Goal: Task Accomplishment & Management: Manage account settings

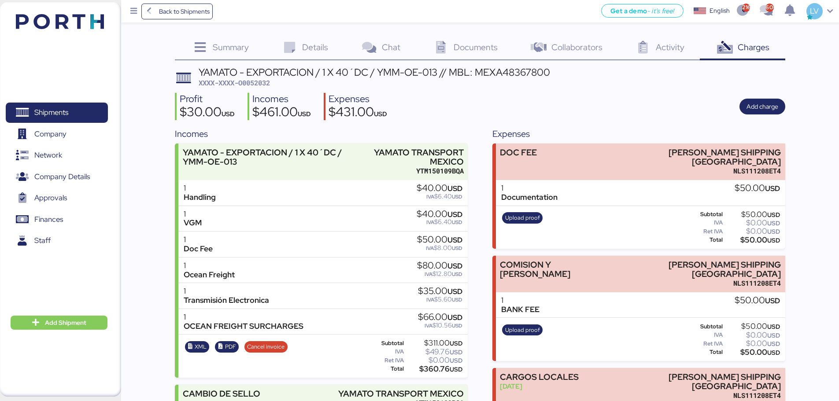
scroll to position [257, 0]
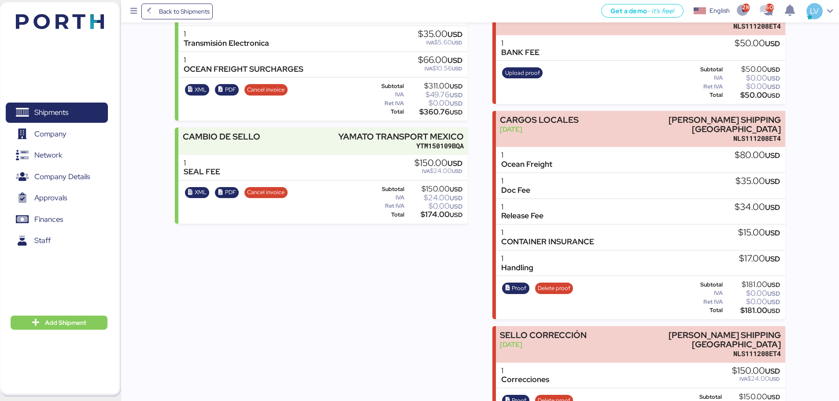
click at [76, 27] on img at bounding box center [60, 21] width 88 height 15
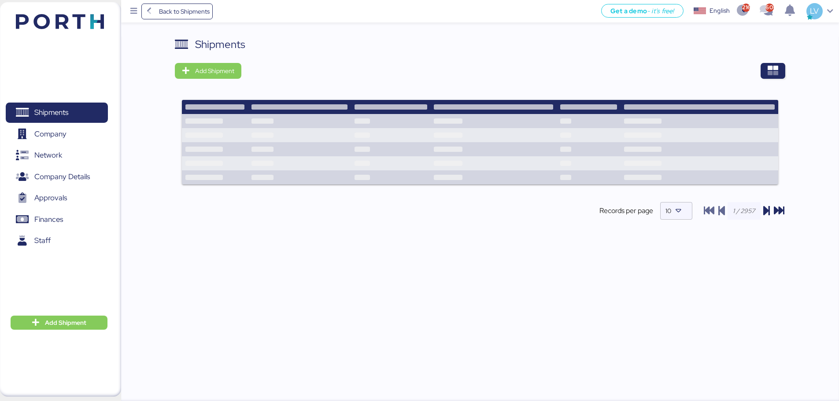
click at [790, 78] on div "Shipments Add Shipment Records per page 10" at bounding box center [480, 220] width 718 height 366
click at [776, 71] on icon "button" at bounding box center [773, 71] width 11 height 11
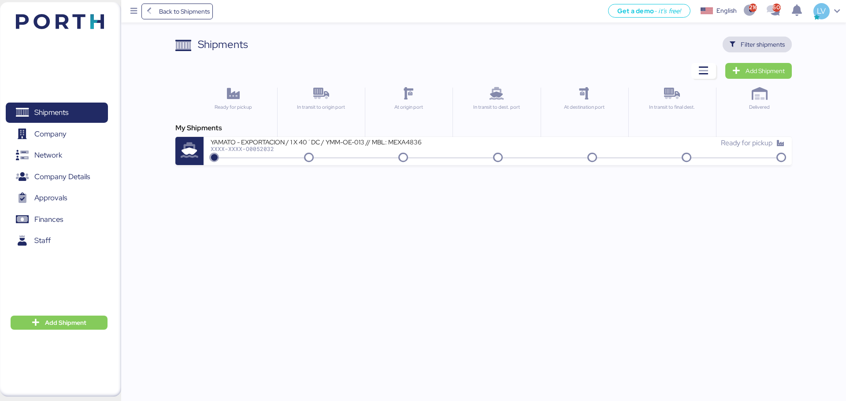
click at [769, 43] on span "Filter shipments" at bounding box center [762, 44] width 44 height 11
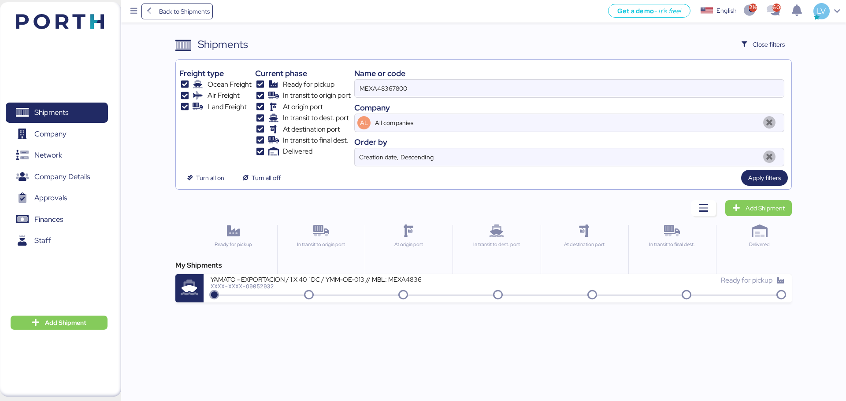
click at [416, 96] on input "MEXA48367800" at bounding box center [569, 89] width 429 height 18
paste input "O0051969,"
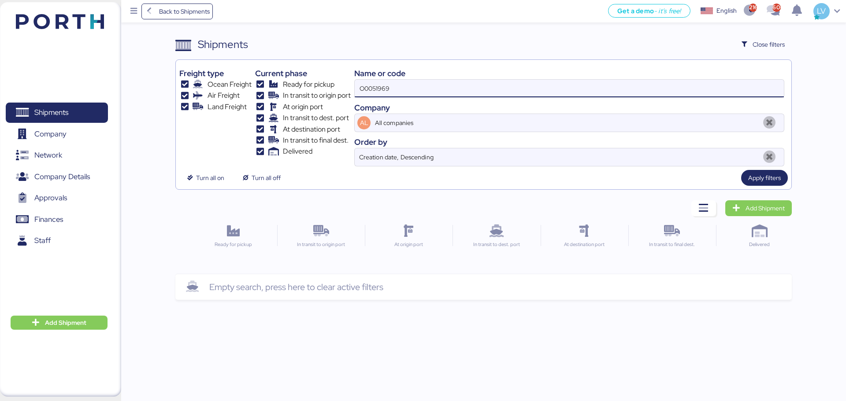
type input "O0051969"
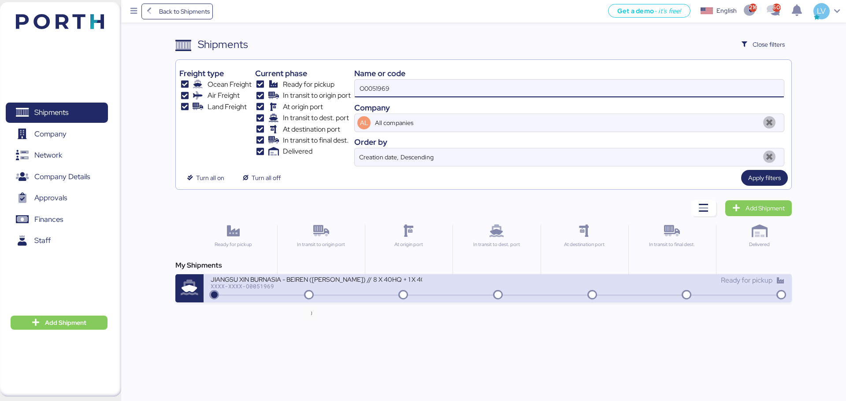
click at [315, 292] on icon at bounding box center [309, 296] width 42 height 10
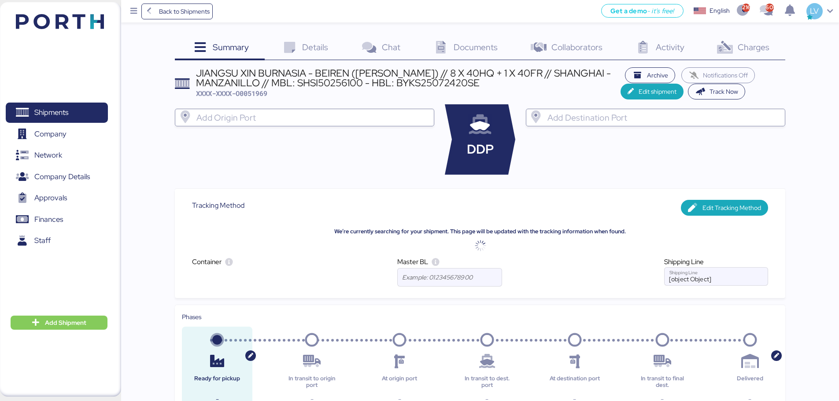
click at [761, 50] on span "Charges" at bounding box center [754, 46] width 32 height 11
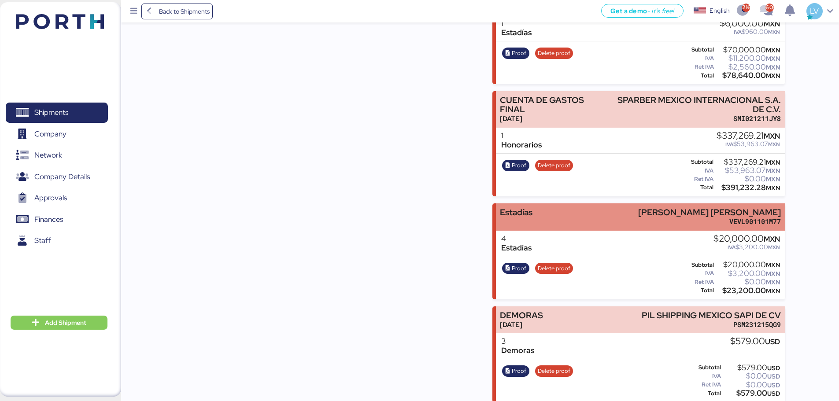
scroll to position [762, 0]
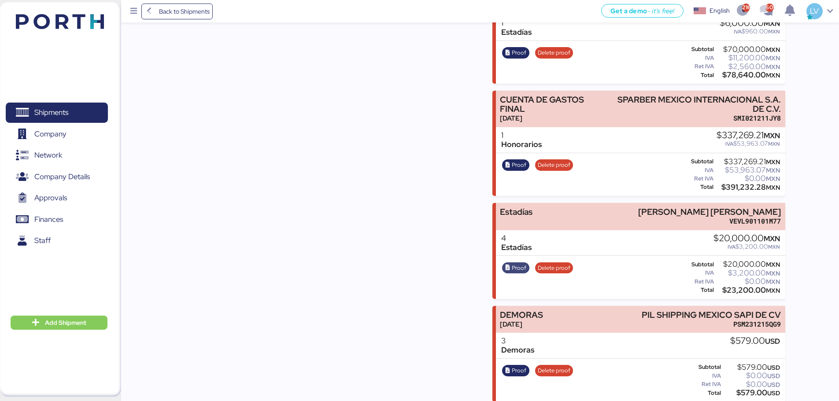
click at [509, 265] on icon "button" at bounding box center [508, 268] width 6 height 6
click at [175, 15] on span "Back to Shipments" at bounding box center [184, 11] width 51 height 11
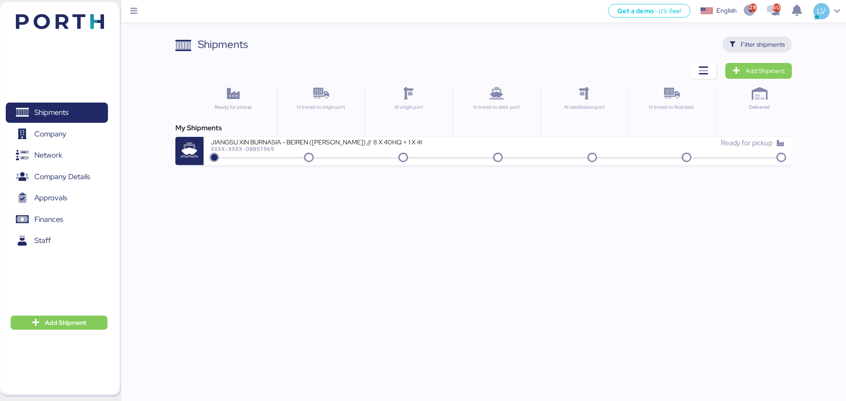
click at [747, 43] on span "Filter shipments" at bounding box center [762, 44] width 44 height 11
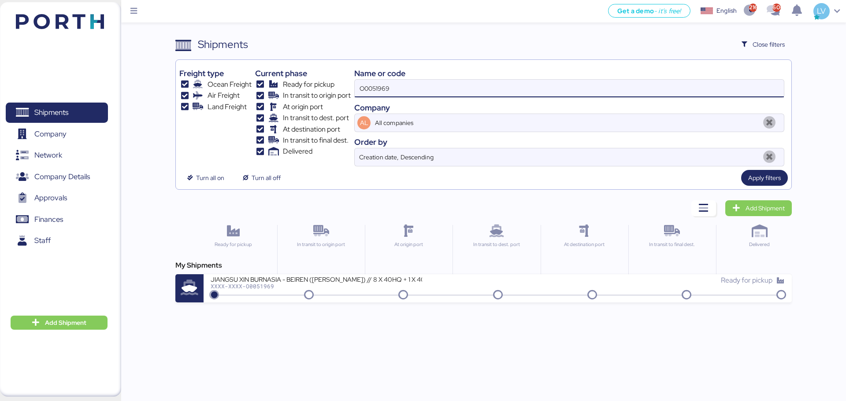
click at [697, 87] on input "O0051969" at bounding box center [569, 89] width 429 height 18
paste input "2123"
type input "O0052123"
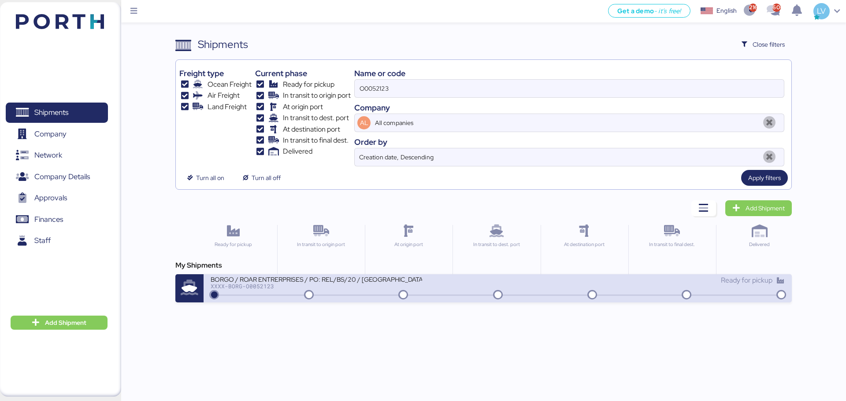
click at [359, 302] on div "BORGO / ROAR ENTRERPRISES / PO: REL/BS/20 / [GEOGRAPHIC_DATA] - [GEOGRAPHIC_DAT…" at bounding box center [497, 288] width 588 height 28
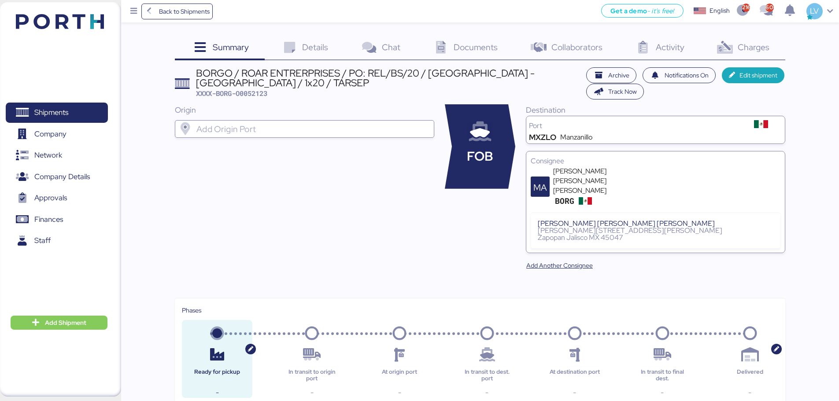
click at [754, 37] on div "Charges 0" at bounding box center [742, 49] width 85 height 24
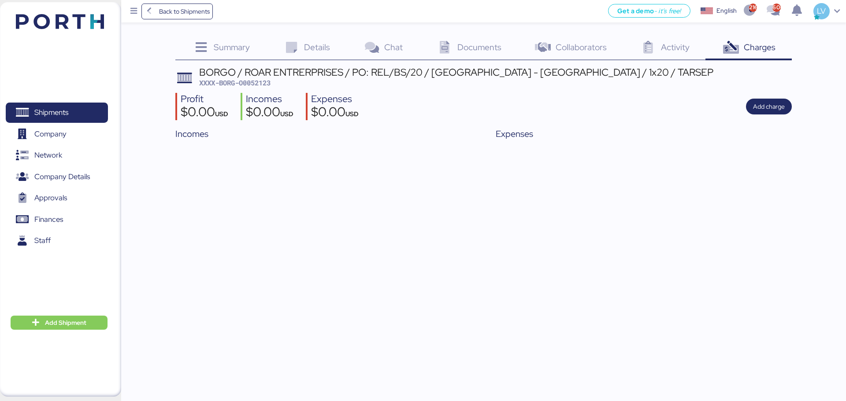
click at [228, 52] on span "Summary" at bounding box center [232, 46] width 36 height 11
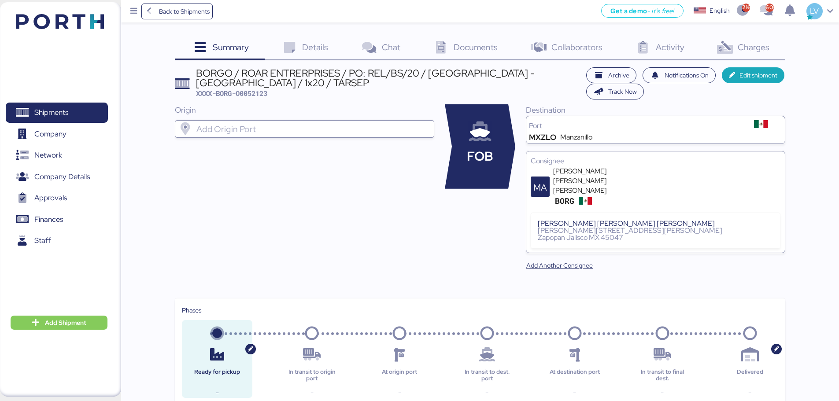
click at [327, 137] on div at bounding box center [313, 129] width 236 height 18
click at [319, 50] on span "Details" at bounding box center [315, 46] width 26 height 11
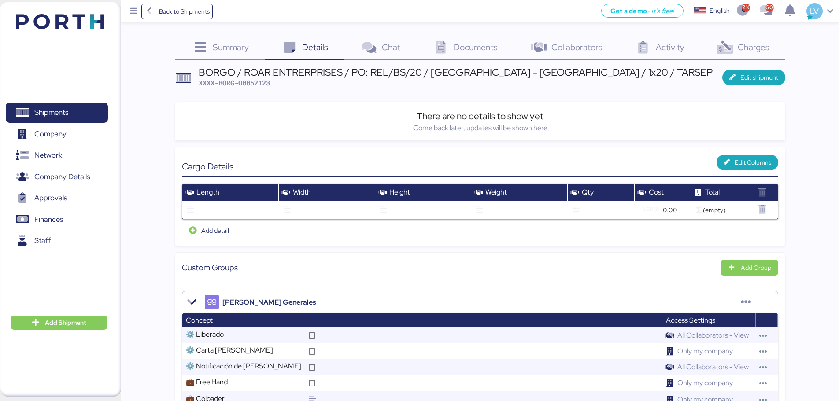
click at [764, 70] on div "Edit shipment" at bounding box center [753, 78] width 63 height 16
click at [759, 84] on span "Edit shipment" at bounding box center [753, 77] width 49 height 12
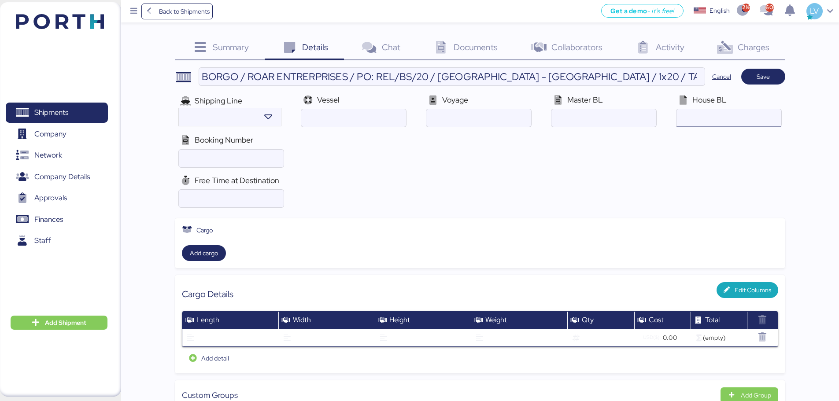
click at [712, 120] on input "ocean" at bounding box center [729, 118] width 104 height 18
paste input "RE: BCNIC25010797 // BORGO / ROAD ENTERPRICES / PO: REL/BS/20 / [GEOGRAPHIC_DAT…"
click at [231, 158] on input "ocean" at bounding box center [231, 159] width 104 height 18
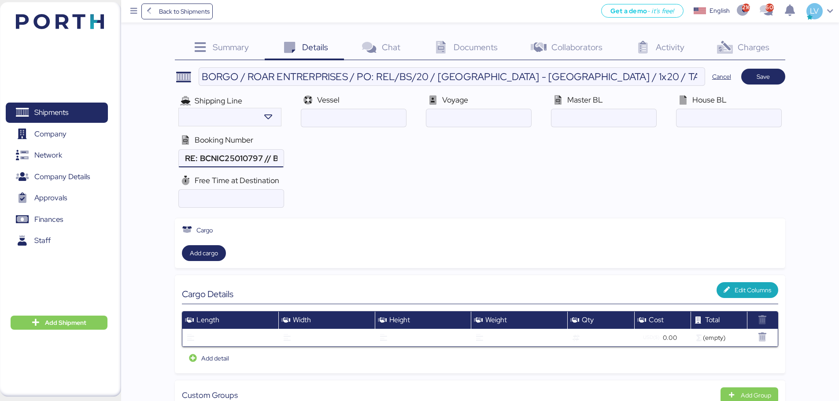
click at [231, 158] on input "ocean" at bounding box center [231, 159] width 104 height 18
paste input "BCNIC25010797"
type input "BCNIC25010797"
click at [347, 123] on input "ocean" at bounding box center [353, 118] width 104 height 18
paste input "SNL HAIKOU / 2507E"
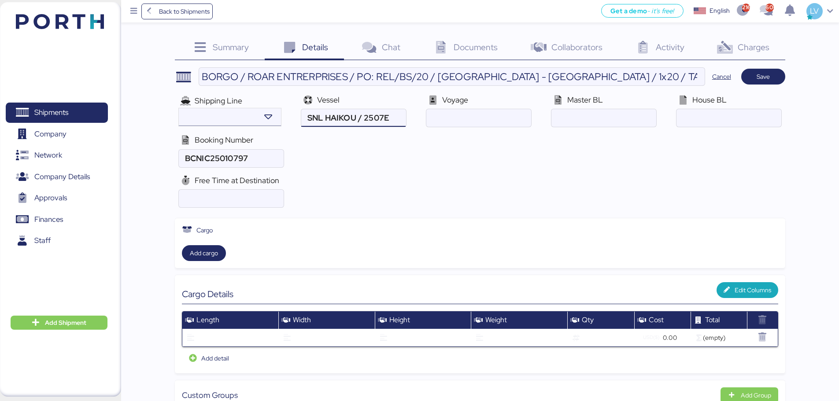
click at [231, 110] on div at bounding box center [217, 117] width 77 height 18
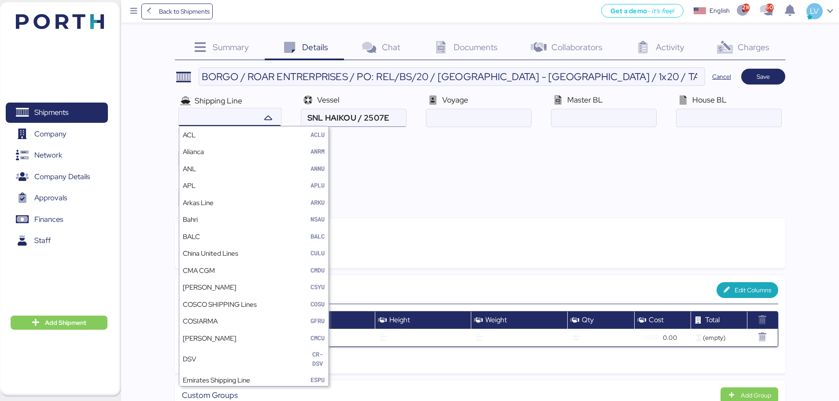
click at [367, 121] on input "ocean" at bounding box center [353, 118] width 104 height 18
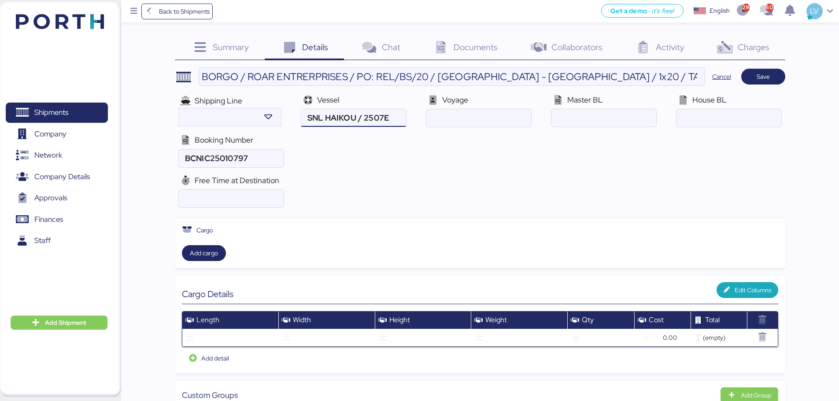
click at [367, 121] on input "ocean" at bounding box center [353, 118] width 104 height 18
type input "SNL HAIKOU"
paste input "2507E"
type input "2507E"
click at [454, 165] on div "Shipping Line Vessel Voyage Master BL House BL Booking Number" at bounding box center [480, 131] width 610 height 81
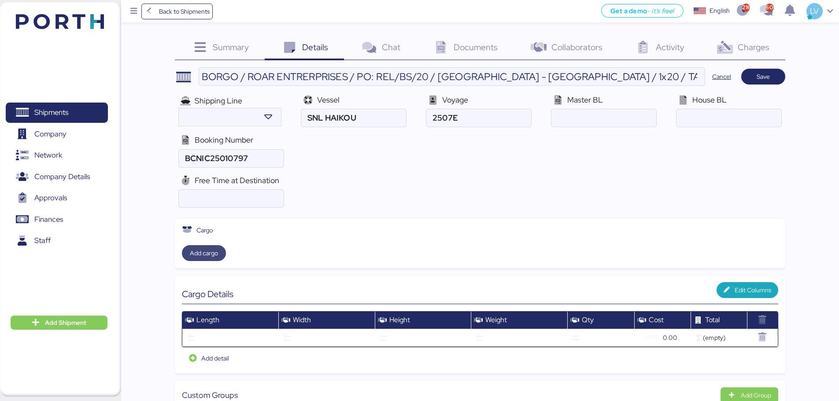
click at [208, 254] on span "Add cargo" at bounding box center [204, 253] width 28 height 11
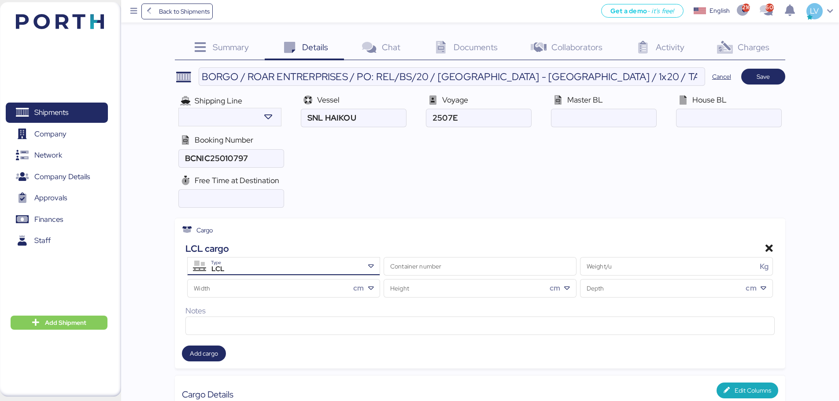
click at [275, 271] on div "LCL" at bounding box center [285, 269] width 158 height 11
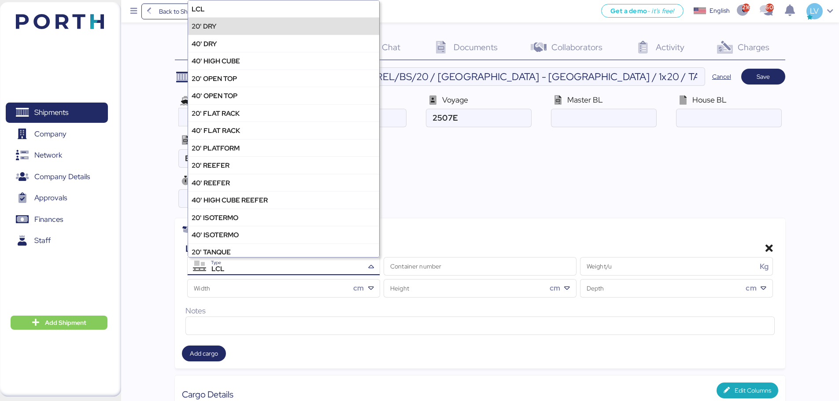
click at [234, 22] on div "20' DRY" at bounding box center [283, 25] width 191 height 17
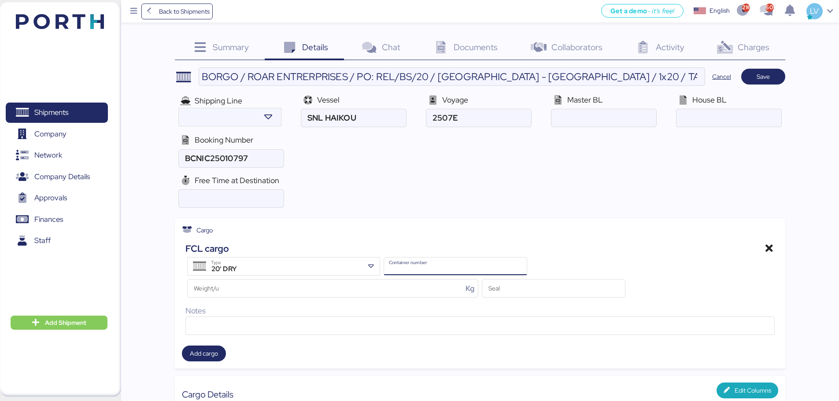
click at [445, 258] on input "Container number" at bounding box center [455, 267] width 143 height 18
paste input "CAIU6429648"
type input "CAIU6429648"
click at [387, 296] on input "Weight/u Kg" at bounding box center [325, 289] width 275 height 18
type input "25000"
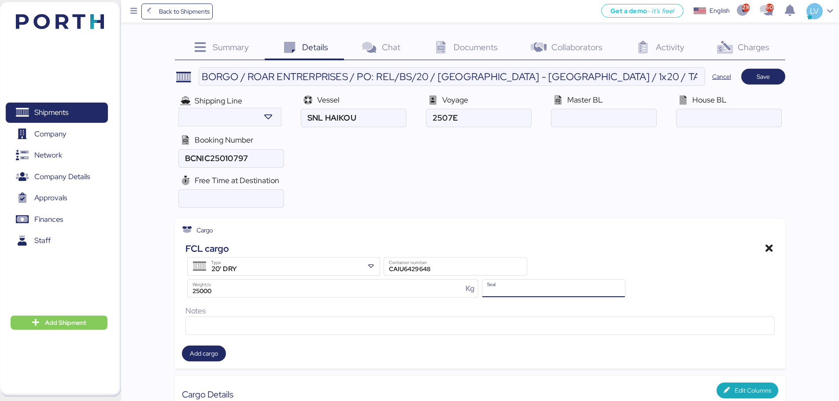
click at [519, 297] on input "Seal" at bounding box center [553, 289] width 143 height 18
paste input "INMAA2517602"
type input "INMAA2517602"
click at [775, 76] on span "Save" at bounding box center [763, 76] width 30 height 12
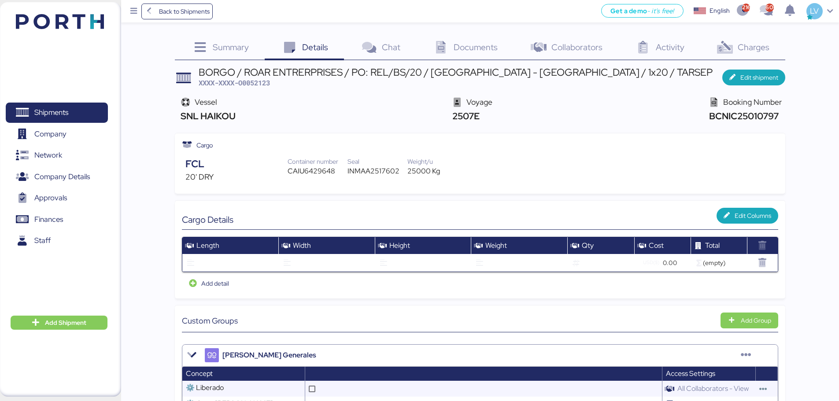
click at [733, 119] on span "BCNIC25010797" at bounding box center [743, 116] width 72 height 12
copy span "BCNIC25010797"
click at [312, 173] on div "CAIU6429648" at bounding box center [318, 171] width 60 height 11
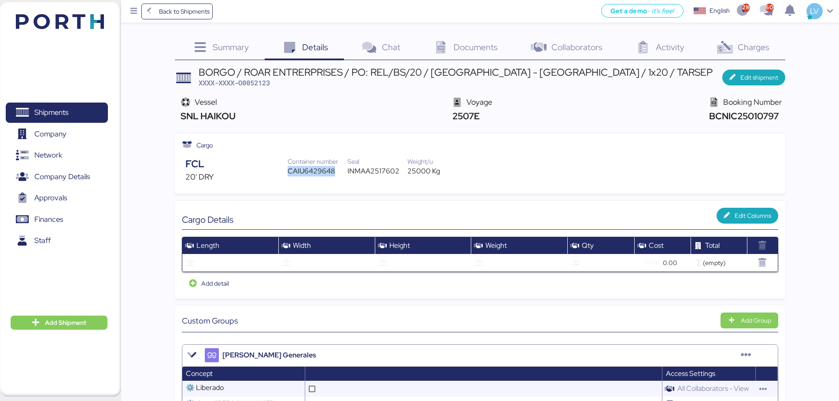
copy div "CAIU6429648"
click at [200, 14] on span "Back to Shipments" at bounding box center [184, 11] width 51 height 11
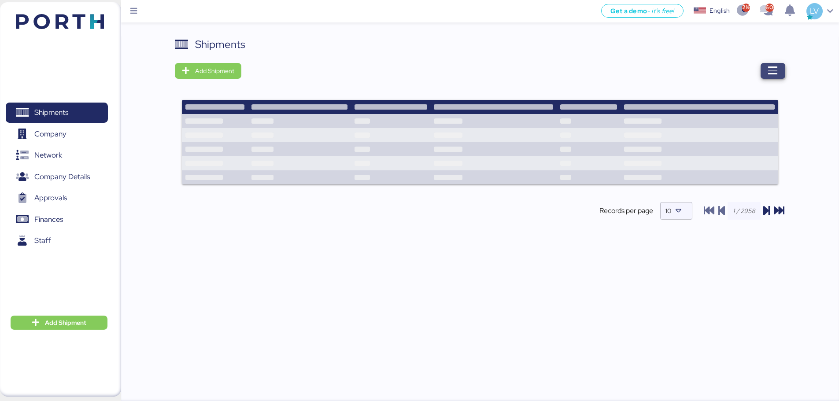
click at [764, 72] on span "button" at bounding box center [773, 71] width 25 height 16
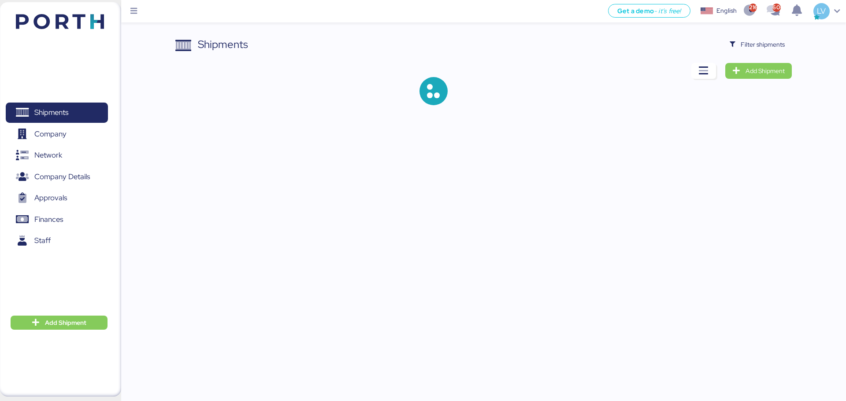
click at [751, 30] on div "Shipments Filter shipments Add Shipment" at bounding box center [423, 59] width 846 height 119
click at [751, 43] on span "Filter shipments" at bounding box center [762, 44] width 44 height 11
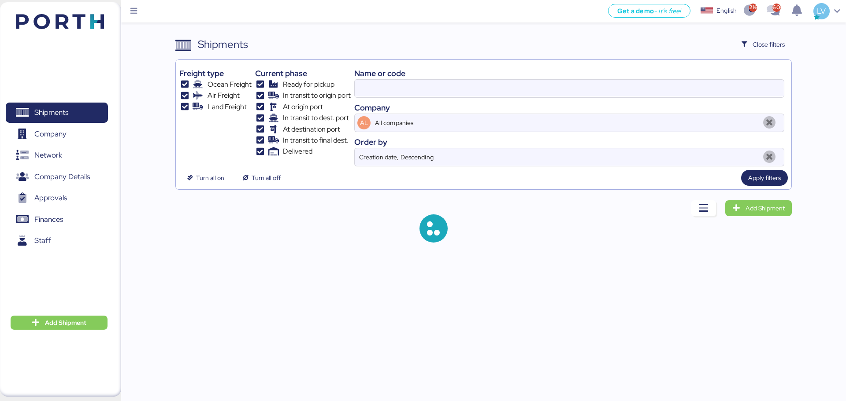
click at [668, 80] on input at bounding box center [569, 89] width 429 height 18
paste input "O0052122"
type input "O0052122"
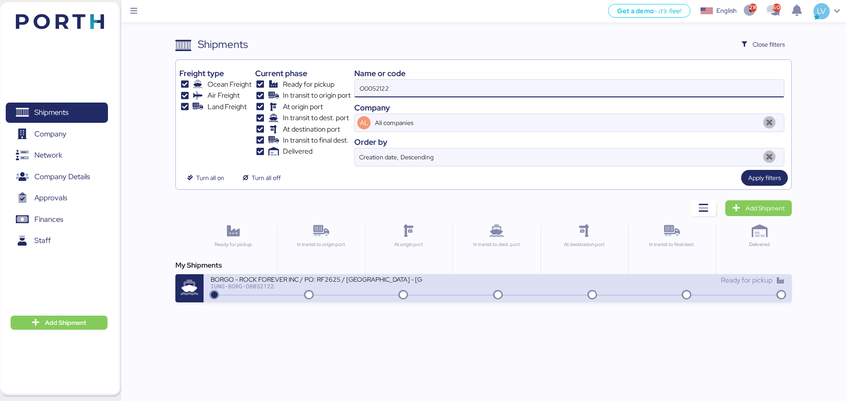
click at [343, 280] on div "BORGO - ROCK FOREVER INC / PO: RF2625 / [GEOGRAPHIC_DATA] - [GEOGRAPHIC_DATA] /…" at bounding box center [316, 278] width 211 height 7
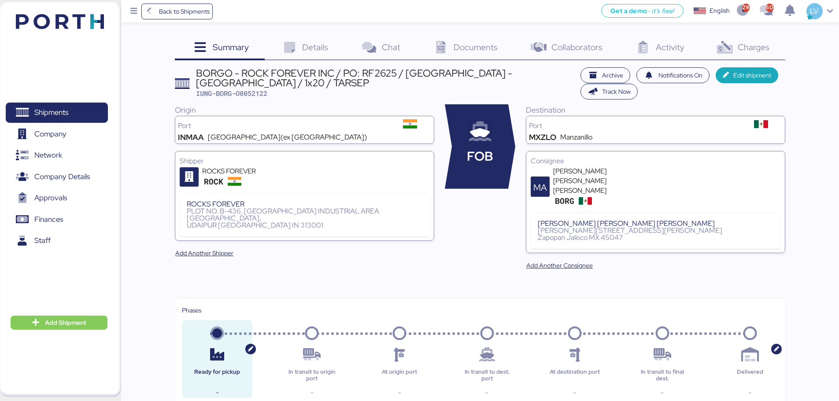
click at [298, 53] on icon at bounding box center [289, 47] width 19 height 13
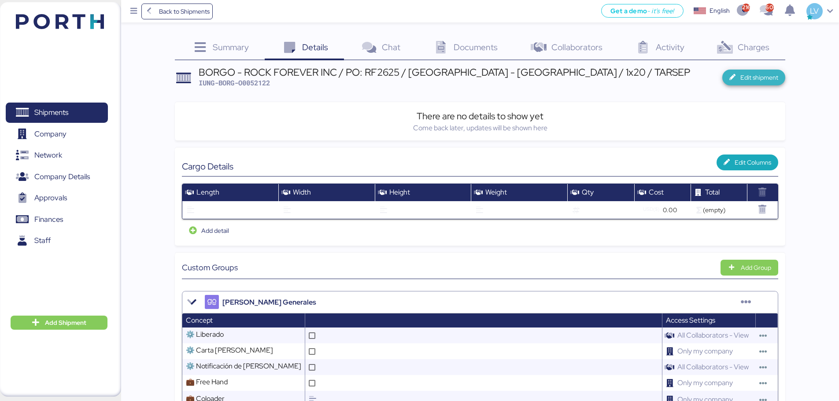
click at [751, 72] on span "Edit shipment" at bounding box center [753, 77] width 49 height 12
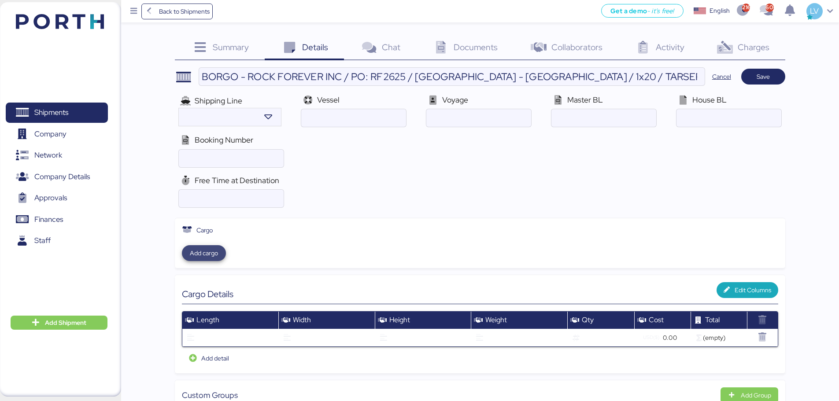
click at [204, 255] on span "Add cargo" at bounding box center [204, 253] width 28 height 11
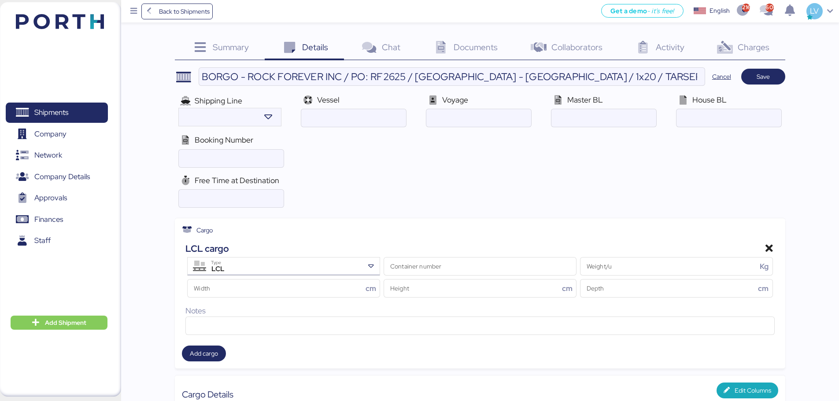
click at [264, 263] on div "LCL Type" at bounding box center [285, 267] width 158 height 18
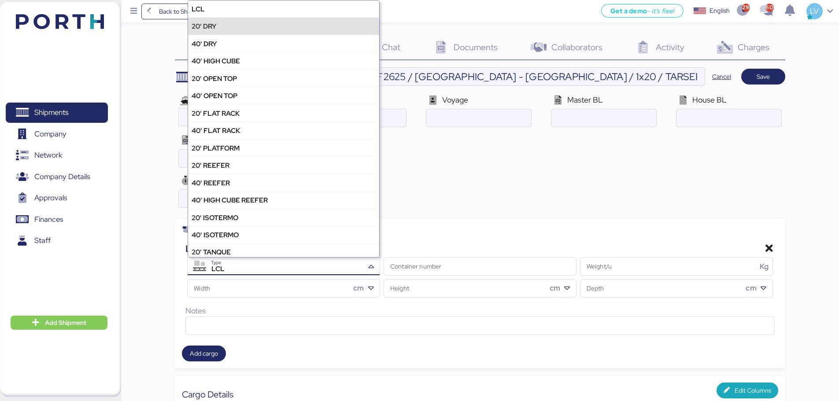
click at [222, 27] on div "20' DRY" at bounding box center [283, 25] width 191 height 17
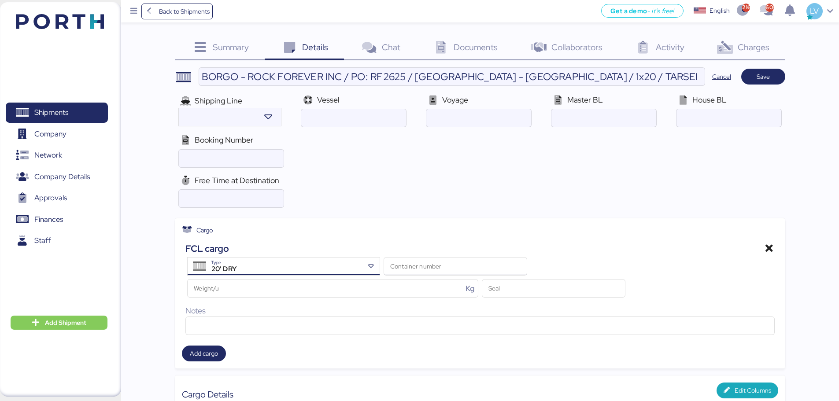
click at [446, 263] on input "Container number" at bounding box center [455, 267] width 143 height 18
paste input "REGU3278565"
type input "REGU3278565"
click at [311, 290] on input "Weight/u Kg" at bounding box center [325, 289] width 275 height 18
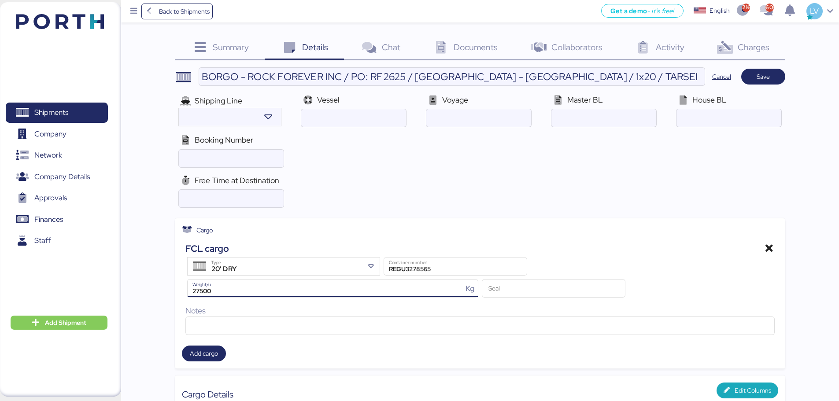
type input "27500"
paste input "INMAA2518534"
type input "INMAA2518534"
click at [709, 113] on input "ocean" at bounding box center [729, 118] width 104 height 18
paste input "BCNIC25010831"
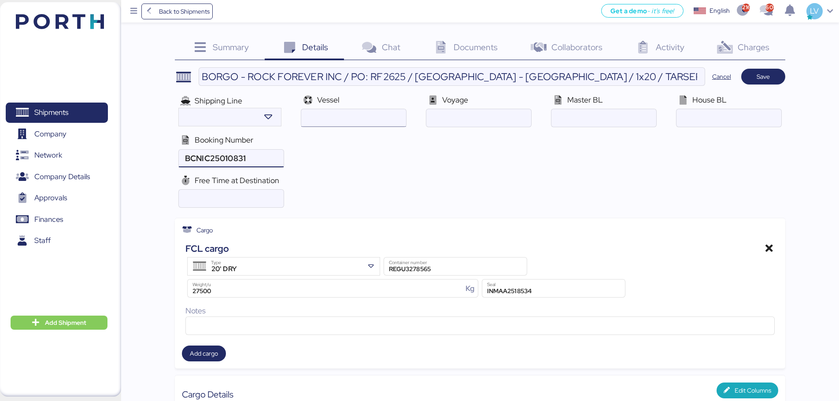
type input "BCNIC25010831"
click at [342, 112] on input "ocean" at bounding box center [353, 118] width 104 height 18
click at [474, 113] on input "ocean" at bounding box center [478, 118] width 104 height 18
paste input "SNL HAIKOU"
type input "SNL HAIKOU"
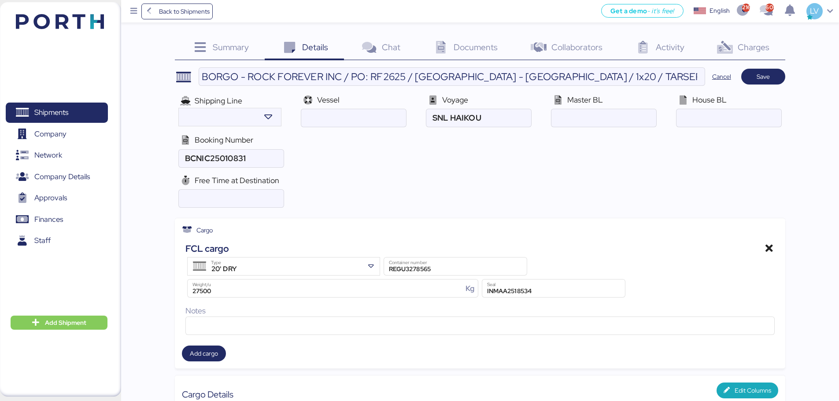
click at [615, 127] on div at bounding box center [603, 118] width 105 height 18
click at [615, 127] on input "ocean" at bounding box center [603, 118] width 104 height 18
click at [614, 126] on input "ocean" at bounding box center [603, 118] width 104 height 18
type input "2507E"
click at [752, 80] on span "Save" at bounding box center [763, 76] width 30 height 12
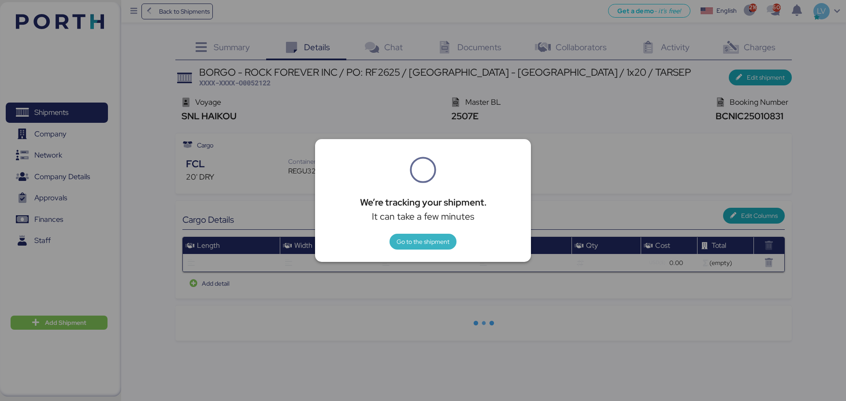
click at [436, 246] on span "Go to the shipment" at bounding box center [422, 242] width 53 height 11
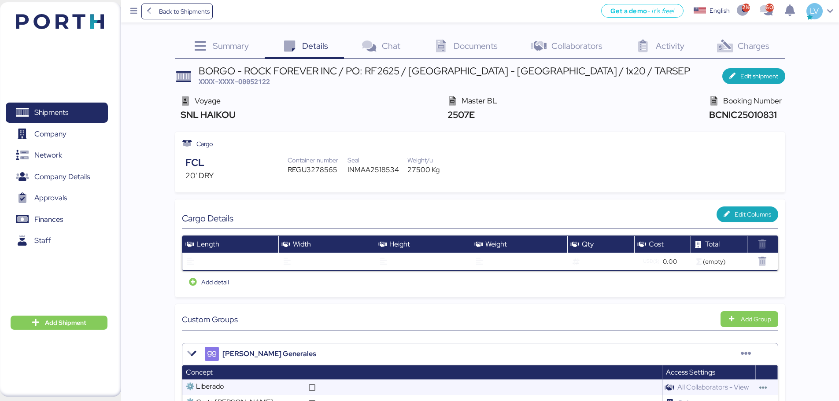
scroll to position [2, 0]
click at [758, 109] on span "BCNIC25010831" at bounding box center [742, 114] width 70 height 12
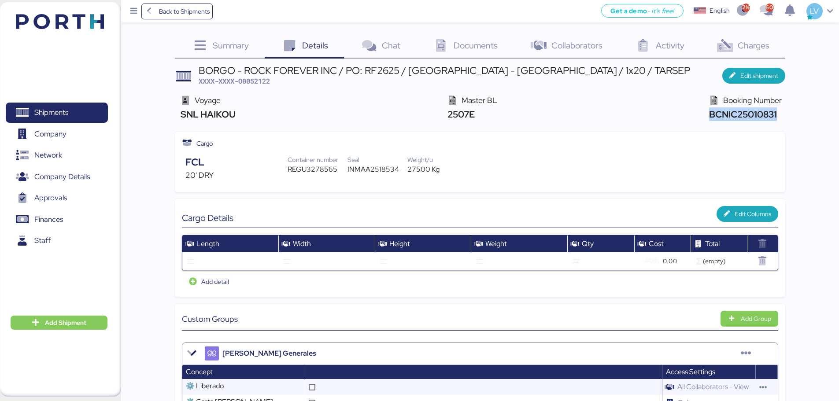
click at [758, 109] on span "BCNIC25010831" at bounding box center [742, 114] width 70 height 12
copy span "BCNIC25010831"
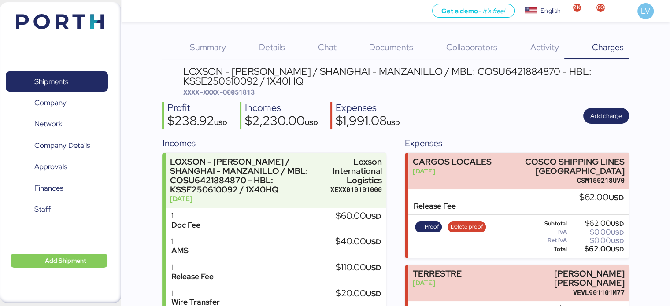
click at [62, 16] on img at bounding box center [60, 21] width 88 height 15
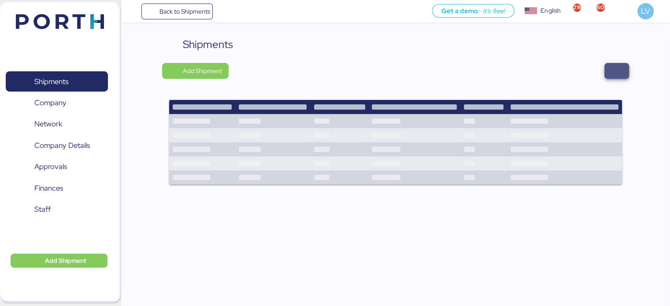
click at [608, 74] on span "button" at bounding box center [616, 71] width 25 height 16
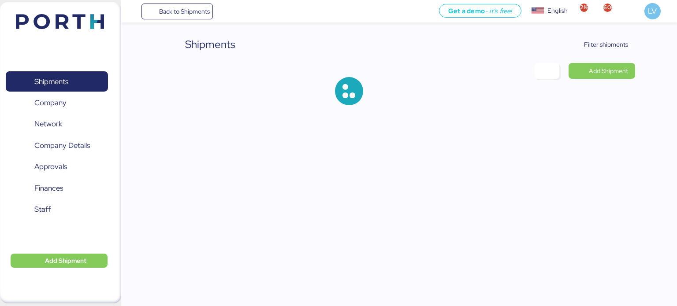
click at [604, 57] on div "Shipments Filter shipments Add Shipment" at bounding box center [399, 78] width 472 height 83
click at [600, 41] on span "Filter shipments" at bounding box center [606, 44] width 44 height 11
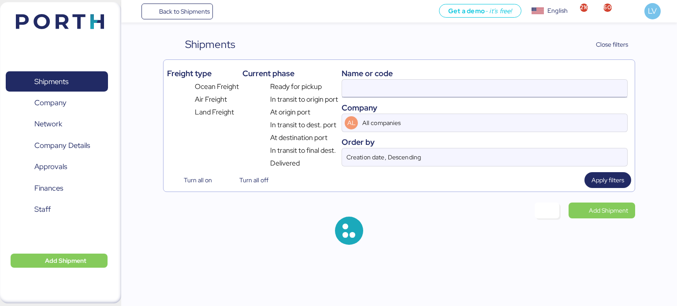
click at [529, 88] on input at bounding box center [484, 89] width 285 height 18
paste input "O0052073"
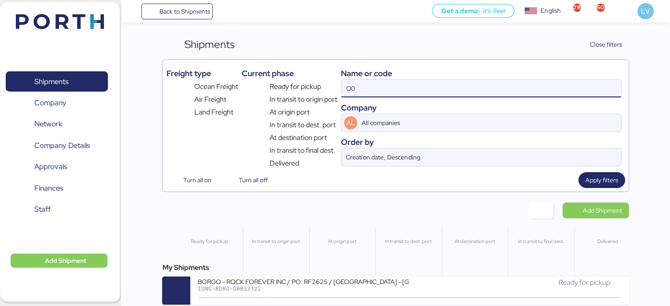
type input "O"
paste input "O0052073"
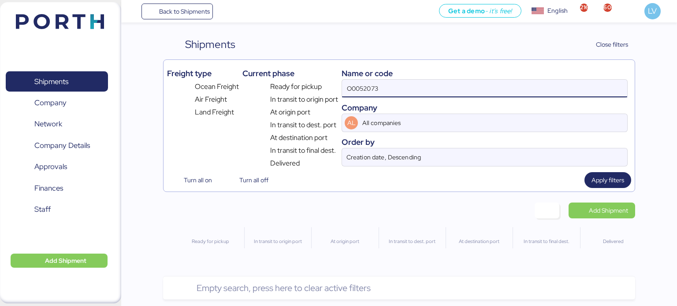
type input "O0052073"
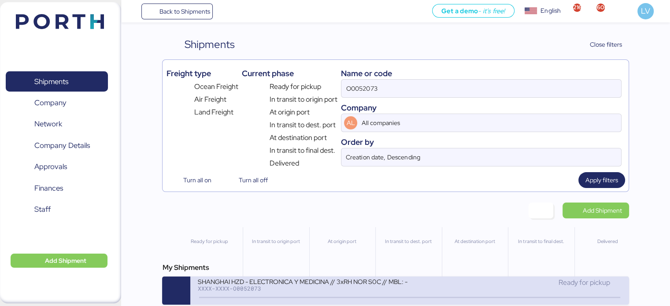
click at [400, 290] on div "XXXX-XXXX-O0052073" at bounding box center [302, 288] width 211 height 6
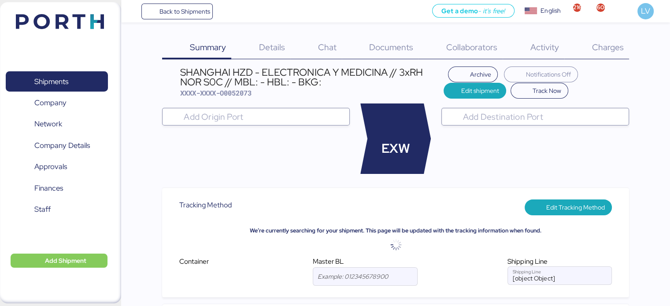
click at [385, 45] on span "Documents" at bounding box center [391, 46] width 44 height 11
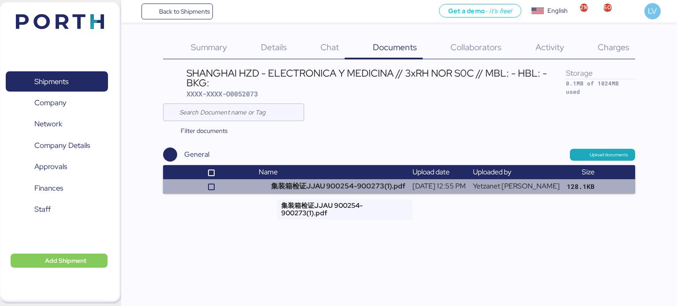
click at [325, 187] on td "集装箱检证JJAU 900254-900273(1).pdf" at bounding box center [332, 186] width 154 height 14
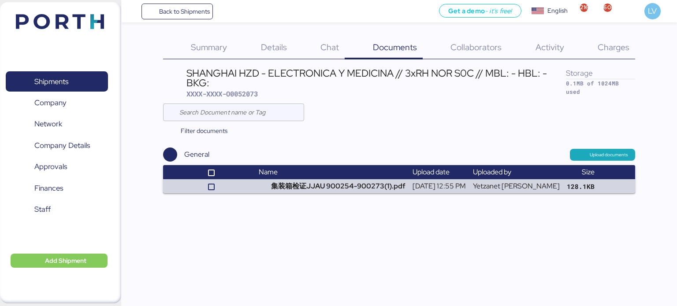
click at [418, 121] on div "Filter documents" at bounding box center [399, 130] width 472 height 19
